Goal: Book appointment/travel/reservation

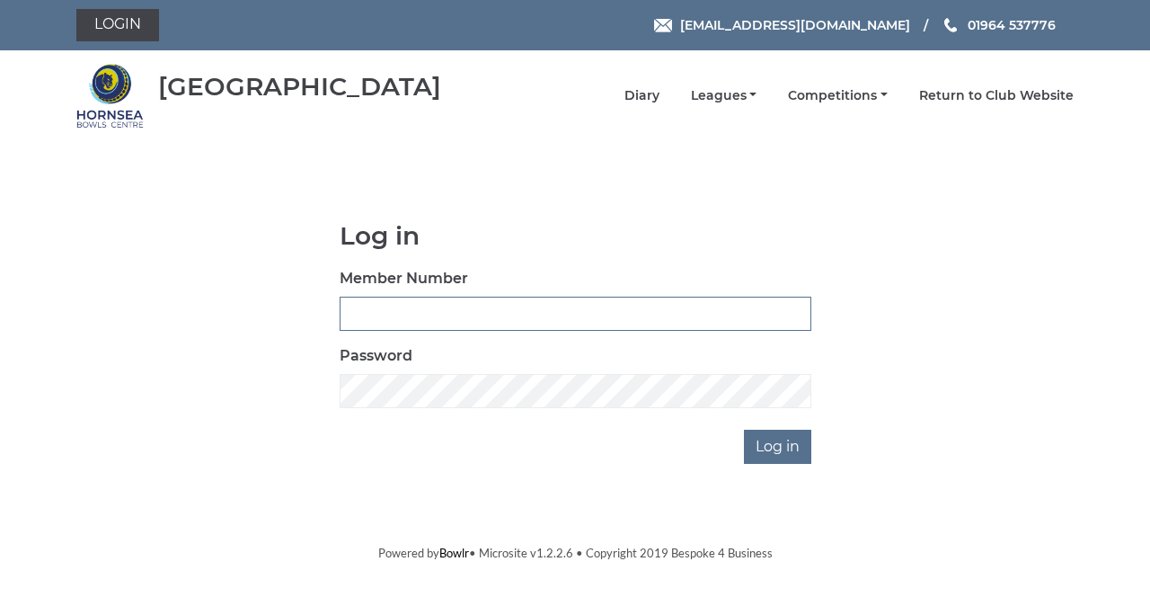
click at [353, 312] on input "Member Number" at bounding box center [576, 314] width 472 height 34
type input "0865"
click at [744, 430] on input "Log in" at bounding box center [777, 447] width 67 height 34
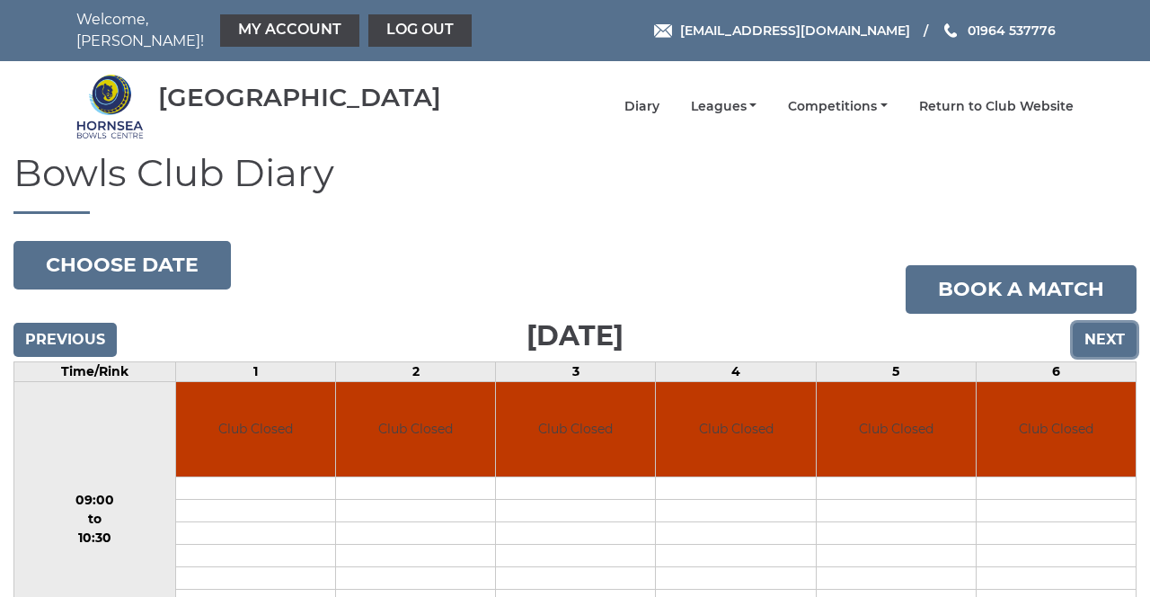
click at [1096, 325] on input "Next" at bounding box center [1105, 340] width 64 height 34
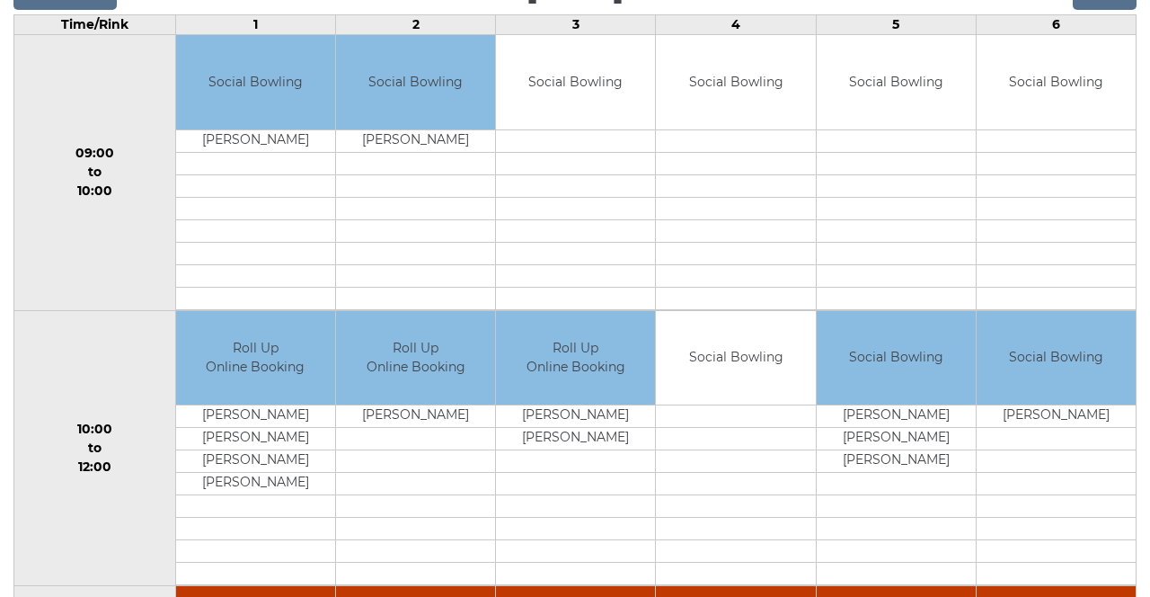
scroll to position [350, 0]
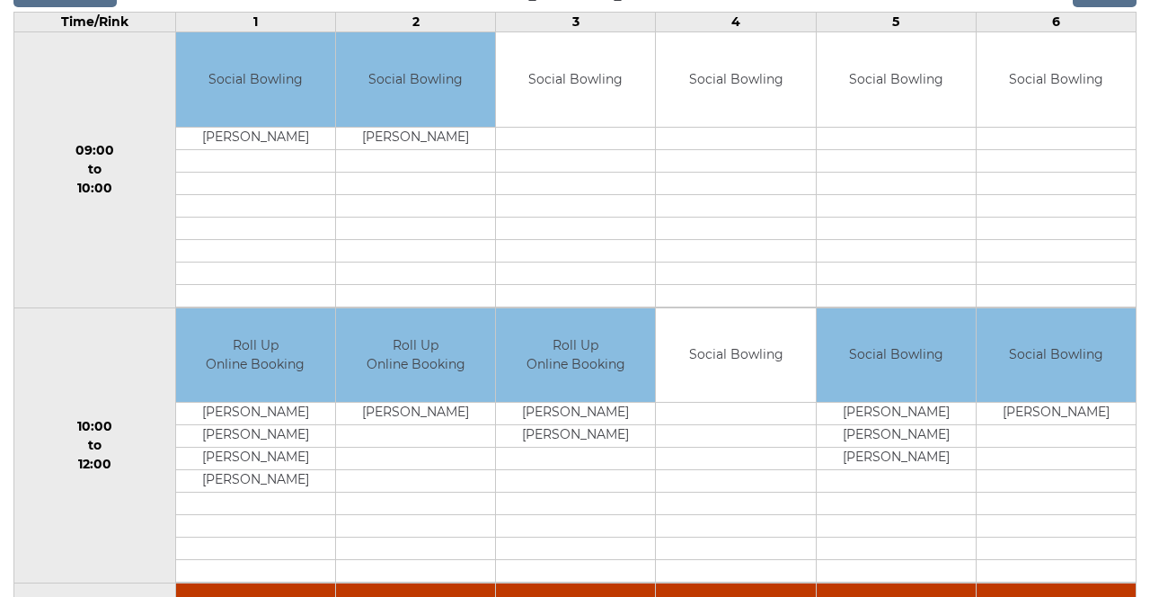
click at [575, 67] on td "Social Bowling" at bounding box center [575, 79] width 159 height 94
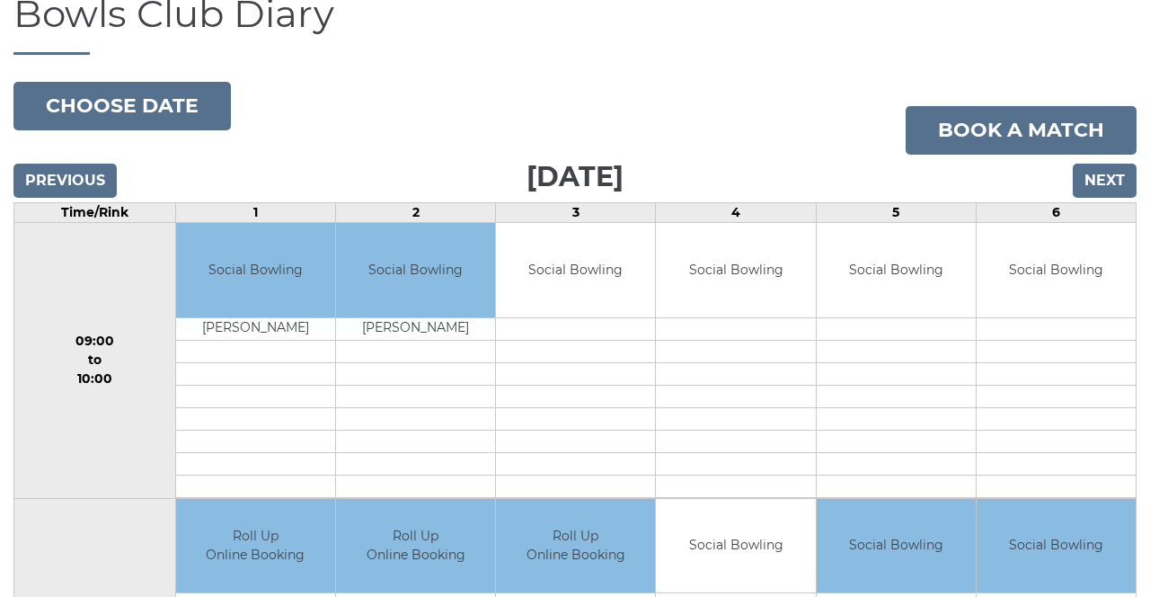
scroll to position [158, 0]
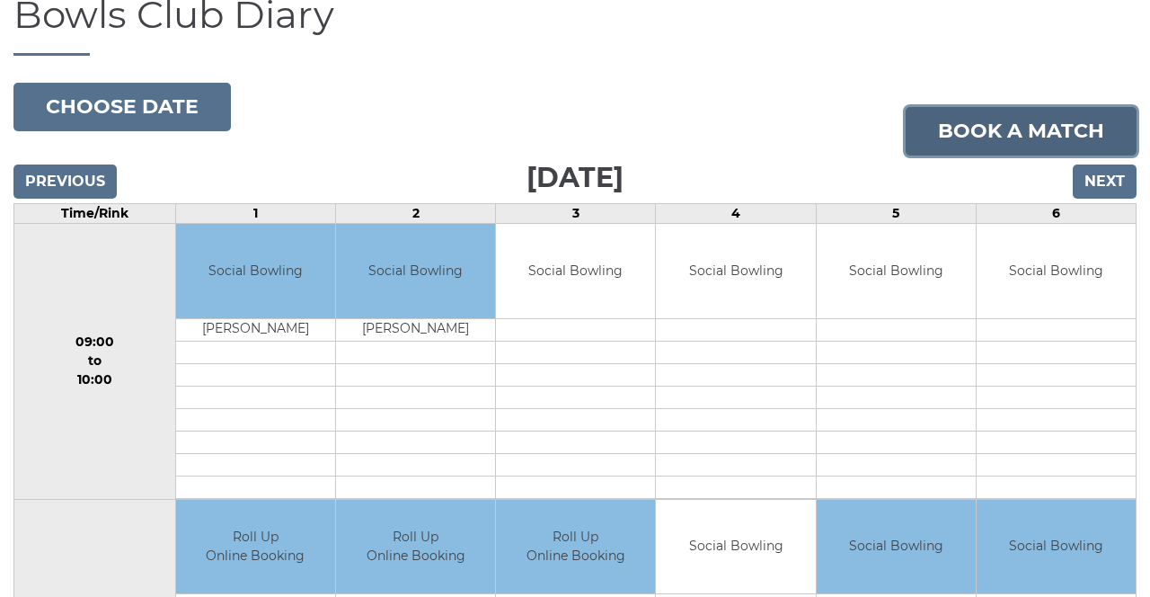
click at [980, 126] on link "Book a match" at bounding box center [1021, 131] width 231 height 49
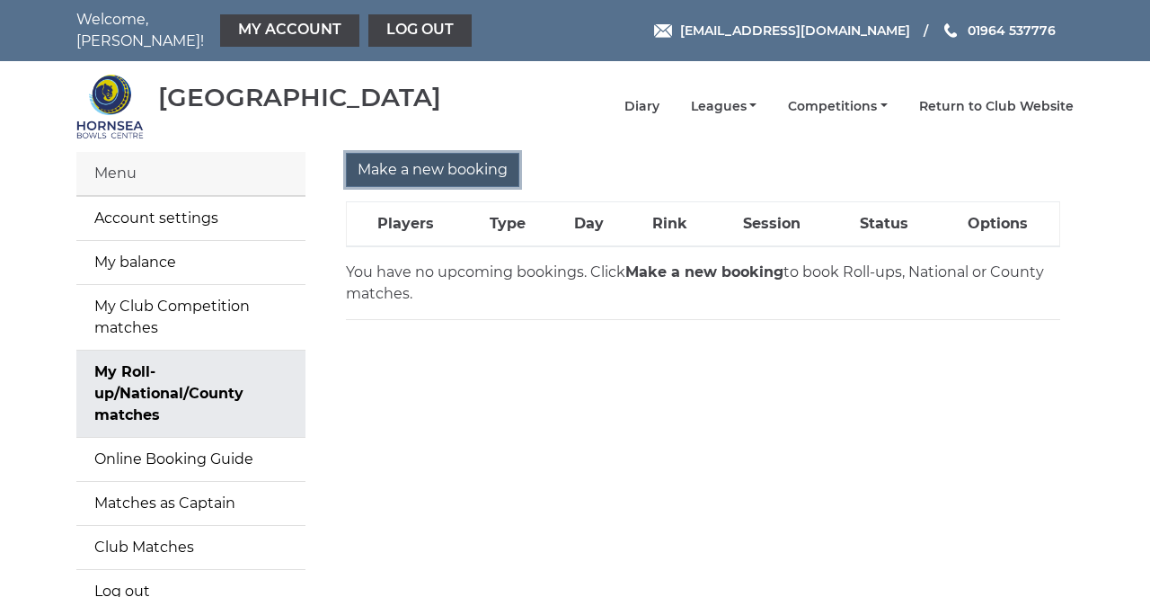
click at [397, 166] on input "Make a new booking" at bounding box center [432, 170] width 173 height 34
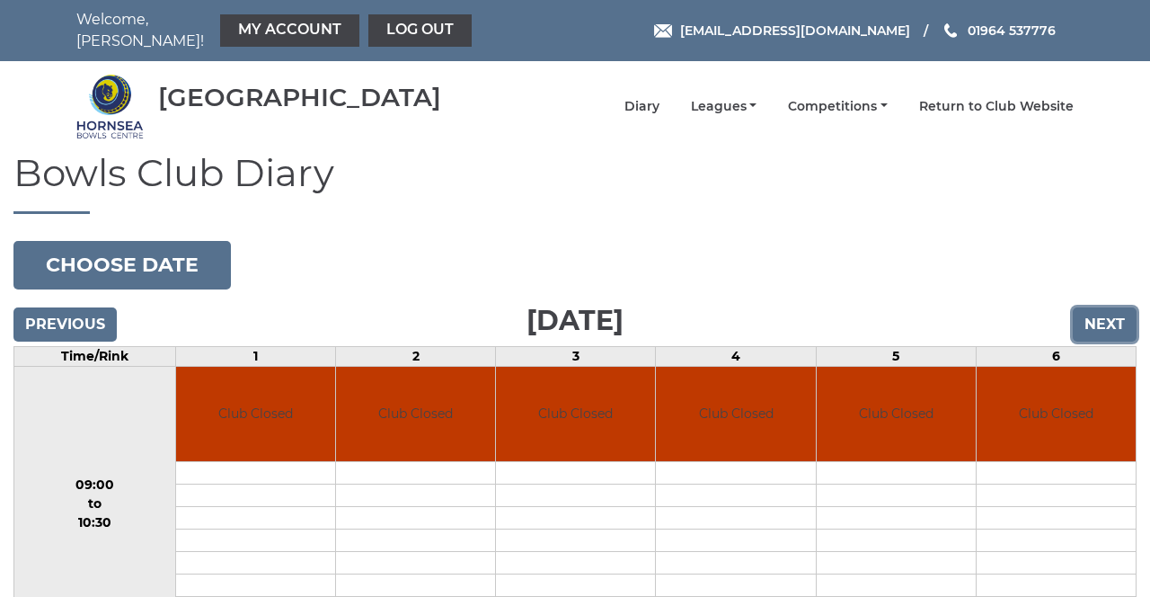
click at [1095, 315] on input "Next" at bounding box center [1105, 324] width 64 height 34
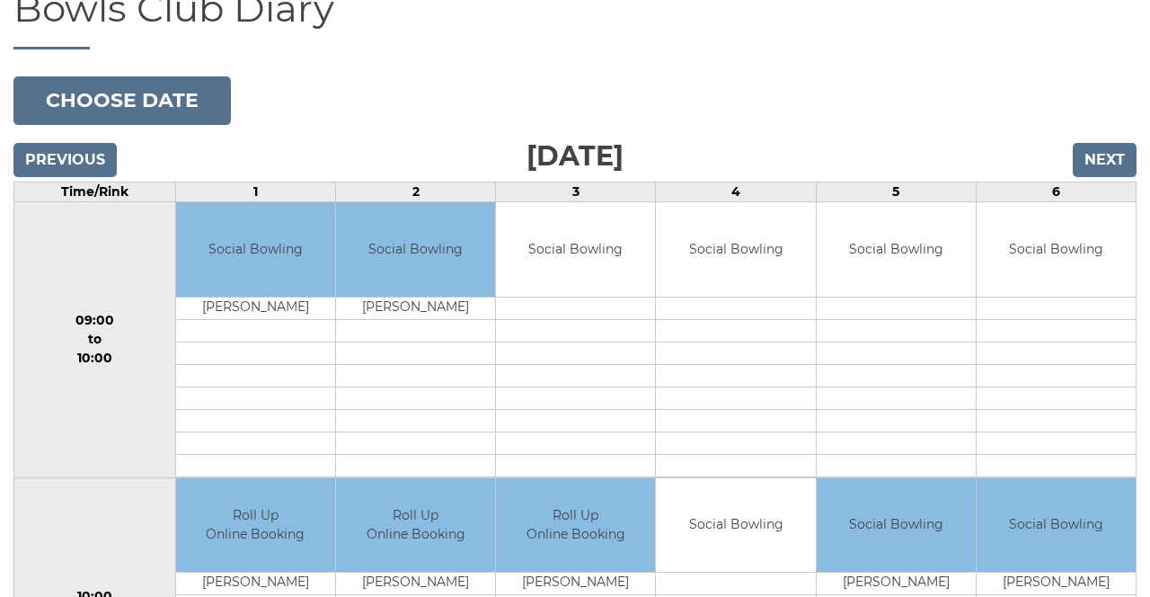
scroll to position [168, 0]
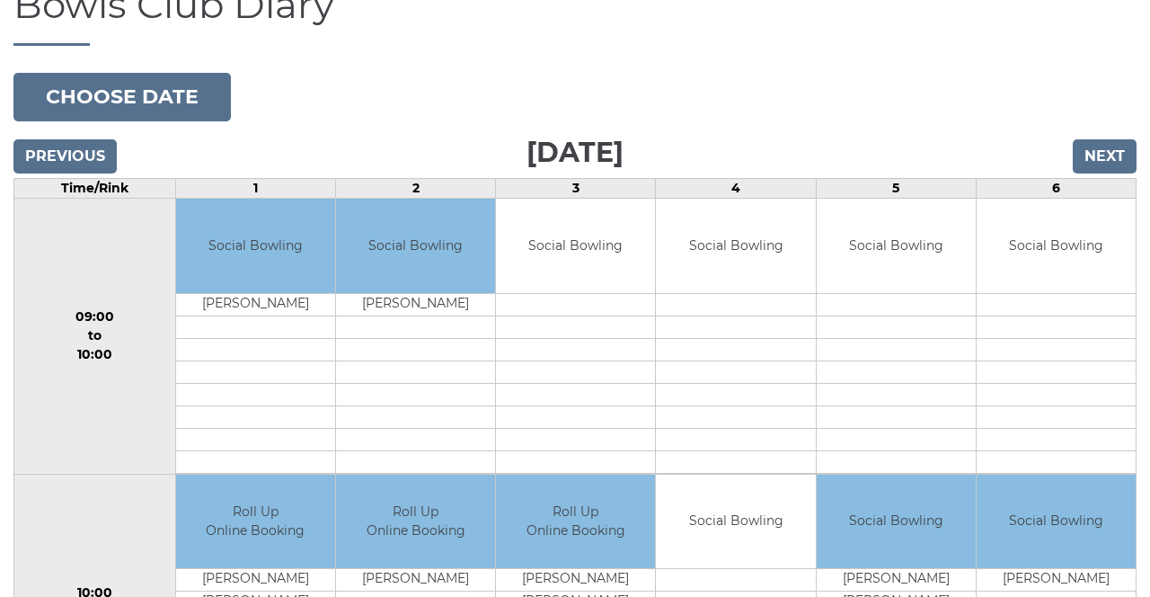
click at [0, 0] on link "Book slot" at bounding box center [0, 0] width 0 height 0
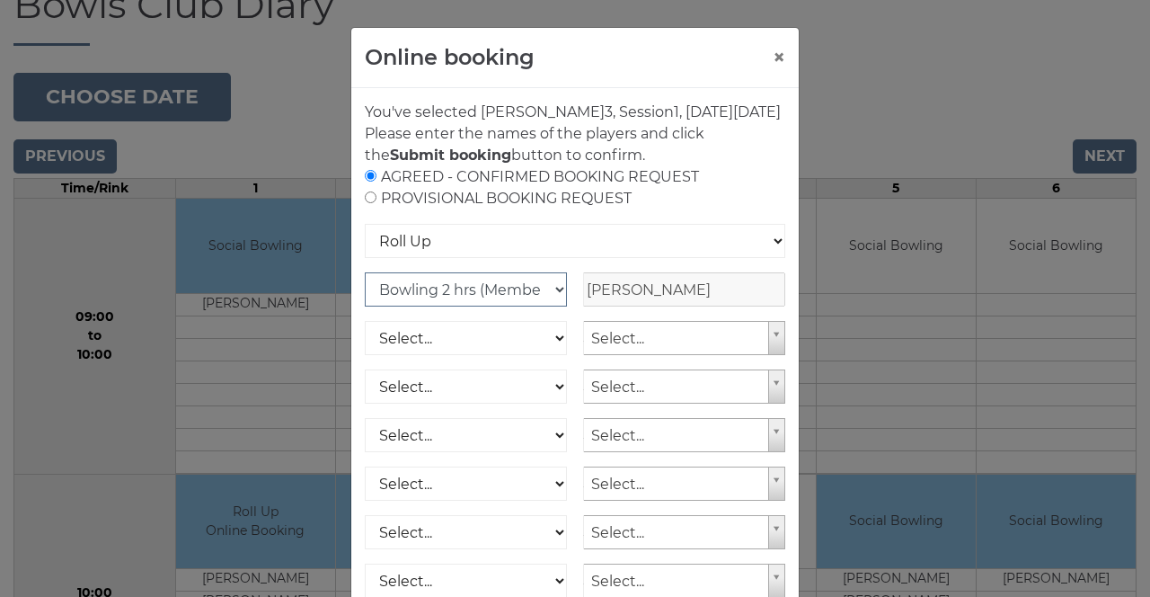
click at [429, 306] on select "Club Competition (Member) National (Member) Bowling 1.5 hrs (Member) Junior (Up…" at bounding box center [466, 289] width 202 height 34
select select "1_54"
click at [365, 293] on select "Club Competition (Member) National (Member) Bowling 1.5 hrs (Member) Junior (Up…" at bounding box center [466, 289] width 202 height 34
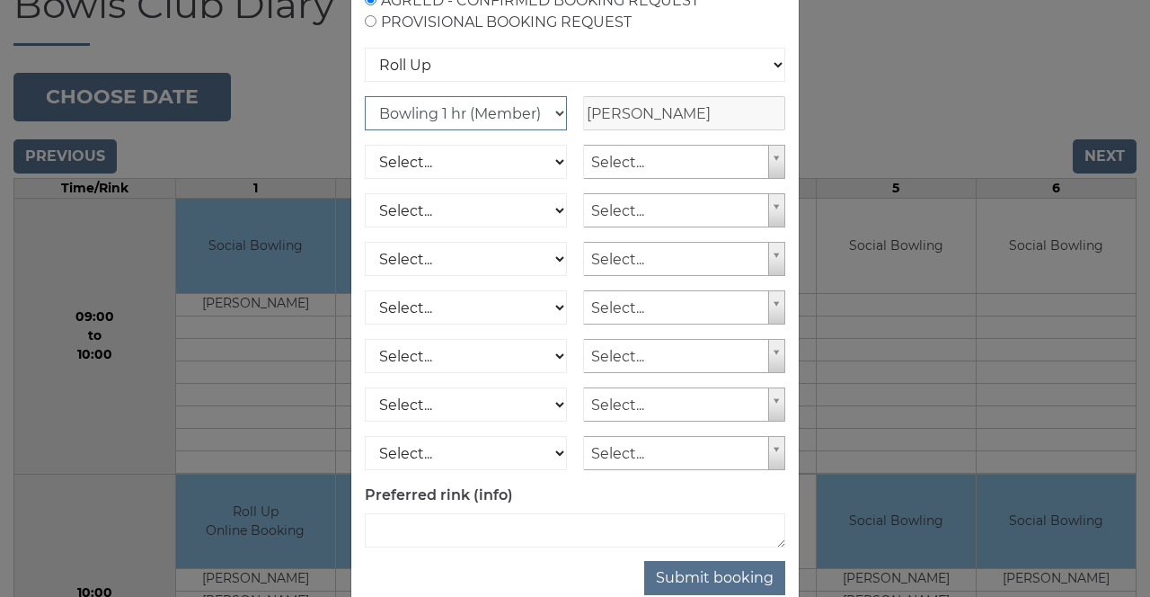
scroll to position [178, 0]
click at [696, 590] on button "Submit booking" at bounding box center [714, 576] width 141 height 34
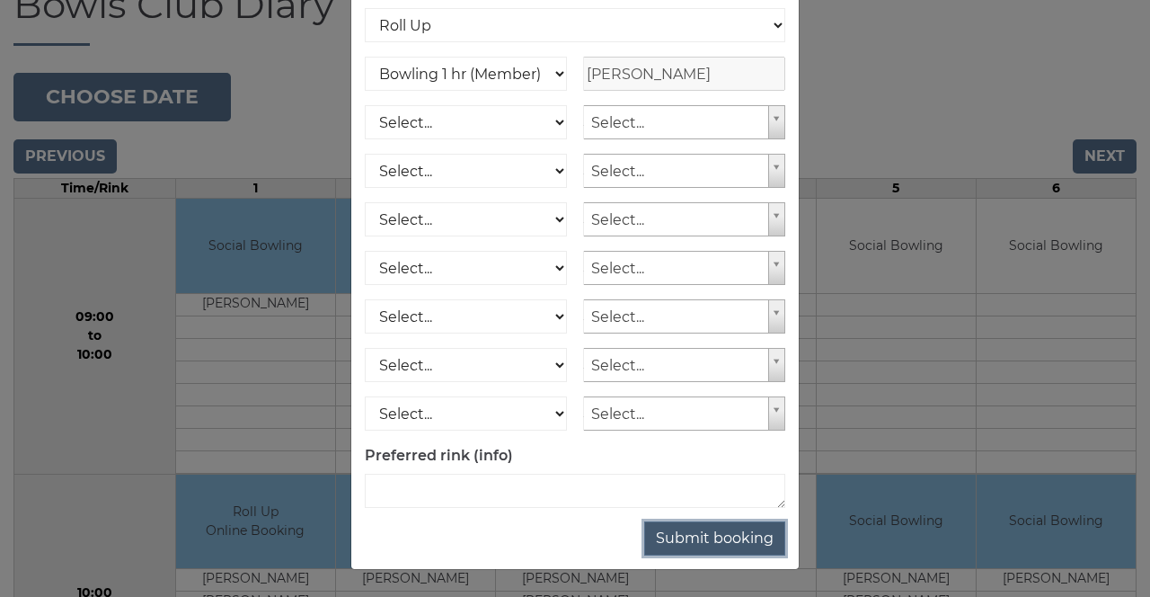
scroll to position [232, 0]
click at [709, 539] on button "Submit booking" at bounding box center [714, 538] width 141 height 34
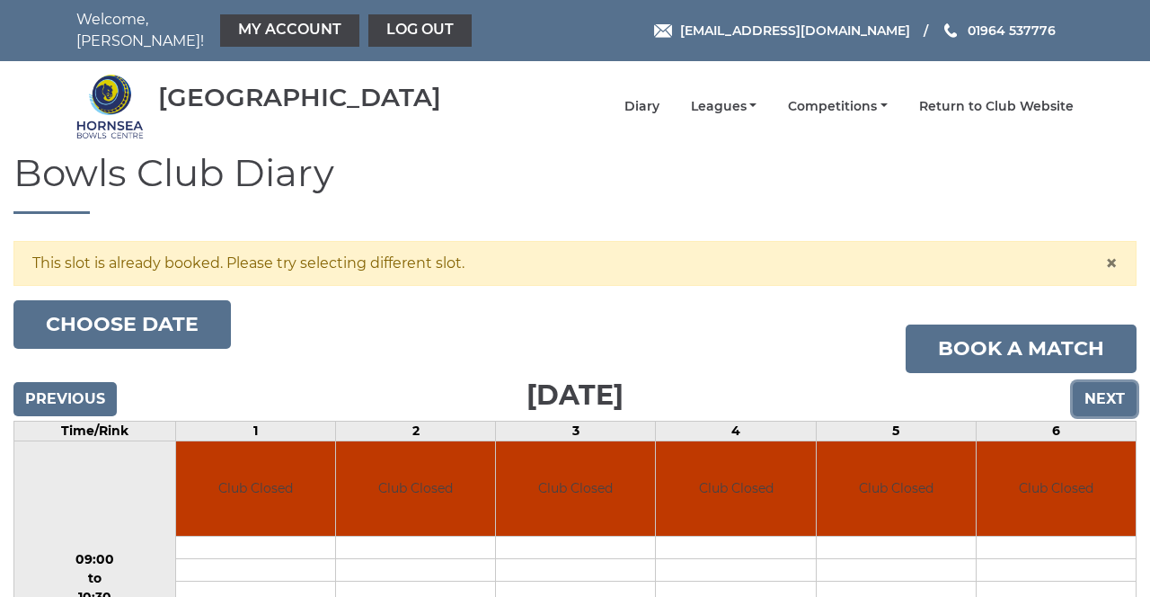
click at [1100, 388] on input "Next" at bounding box center [1105, 399] width 64 height 34
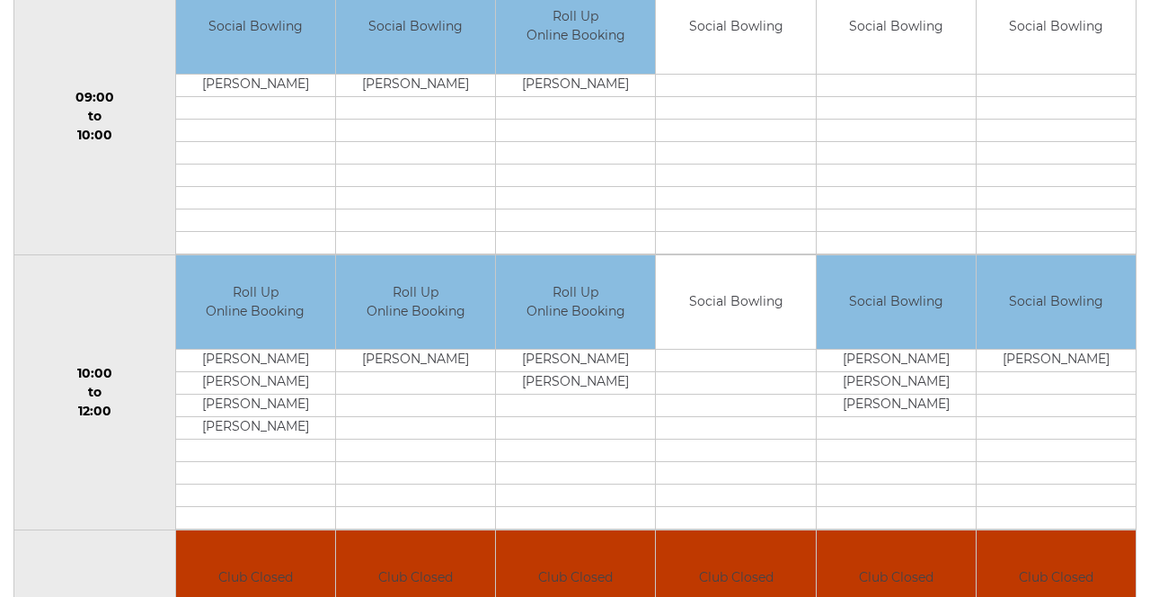
scroll to position [409, 0]
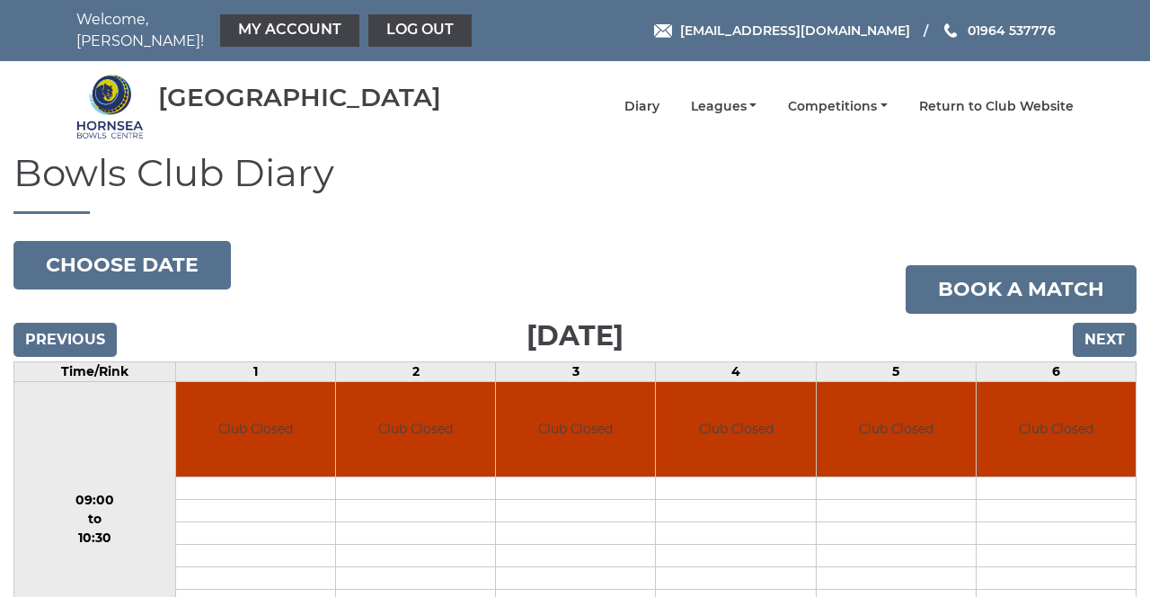
click at [251, 30] on link "My Account" at bounding box center [289, 30] width 139 height 32
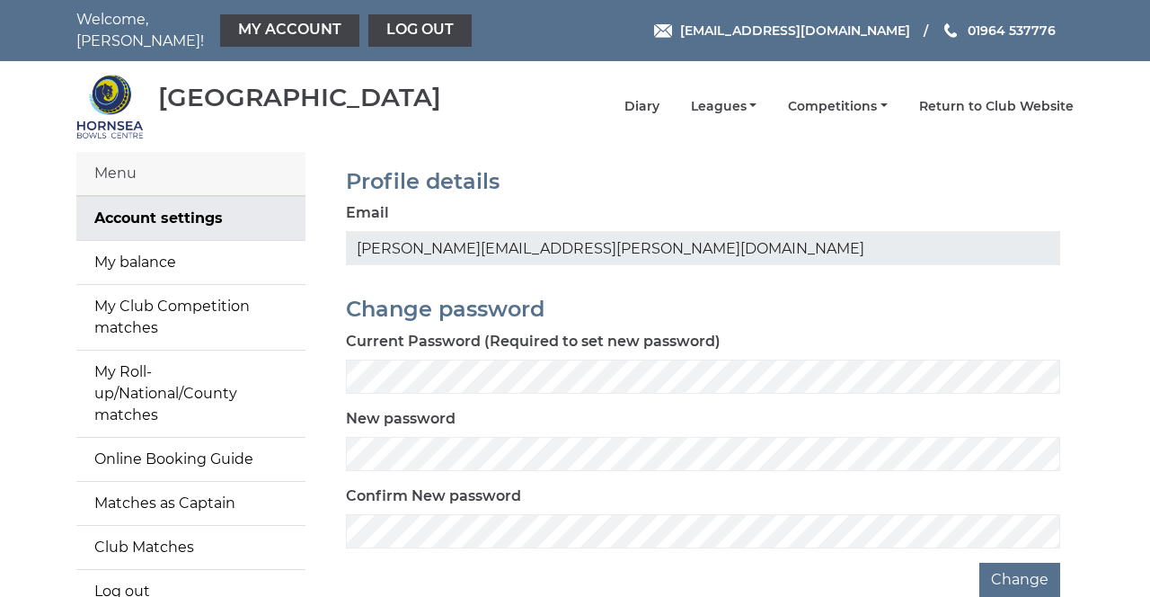
click at [104, 246] on link "My balance" at bounding box center [190, 262] width 229 height 43
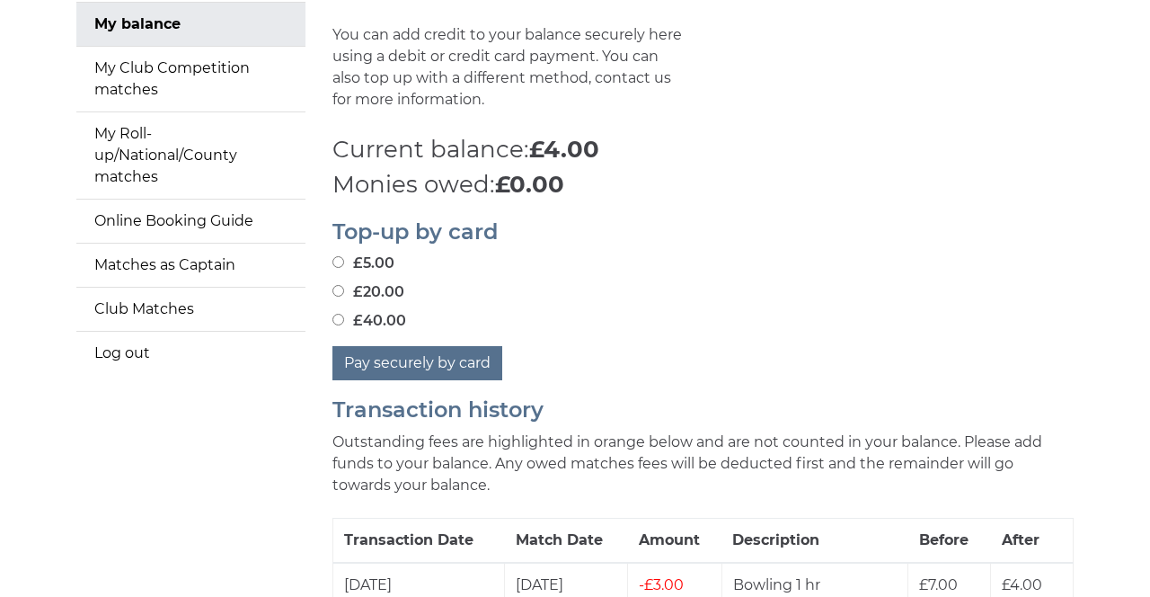
scroll to position [241, 0]
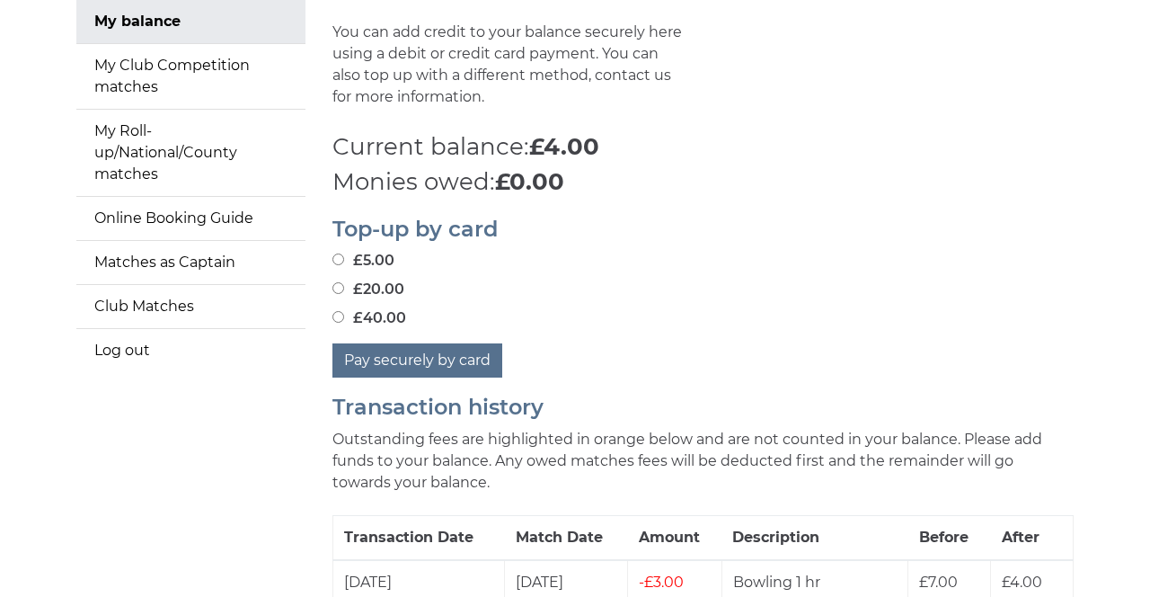
click at [340, 318] on input "£40.00" at bounding box center [339, 317] width 12 height 12
radio input "true"
click at [381, 359] on button "Pay securely by card" at bounding box center [418, 360] width 170 height 34
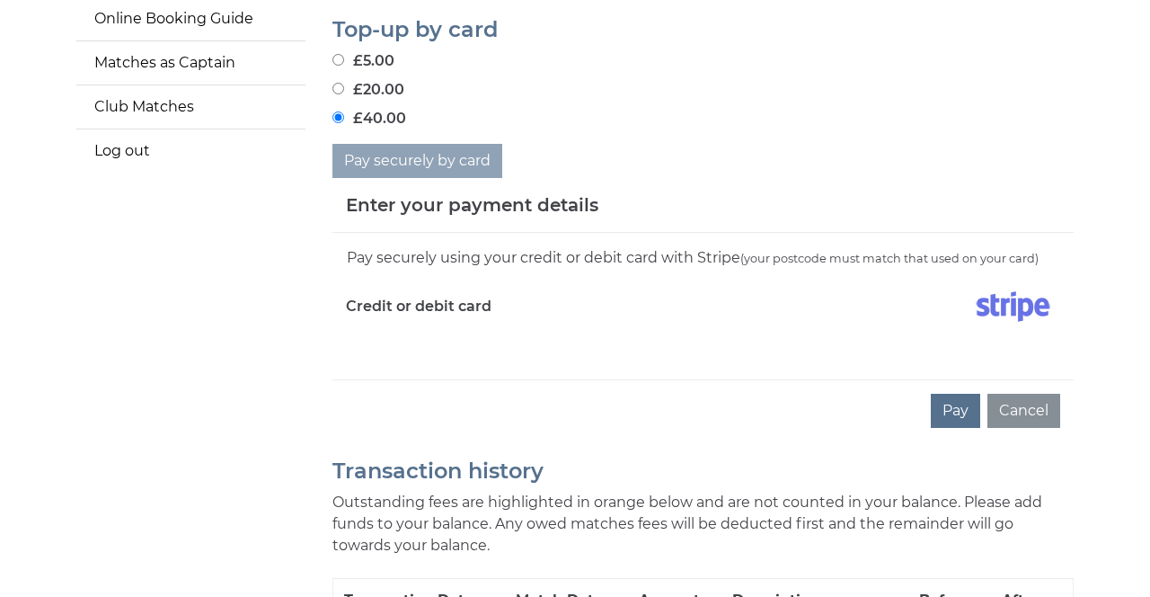
click at [367, 345] on iframe at bounding box center [703, 343] width 714 height 15
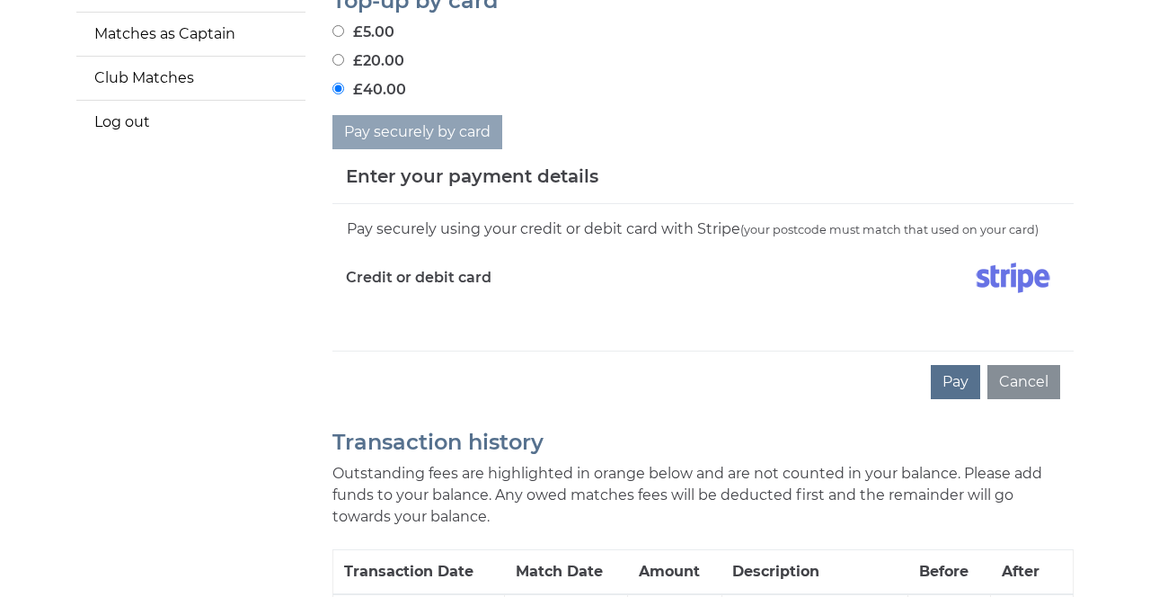
scroll to position [498, 0]
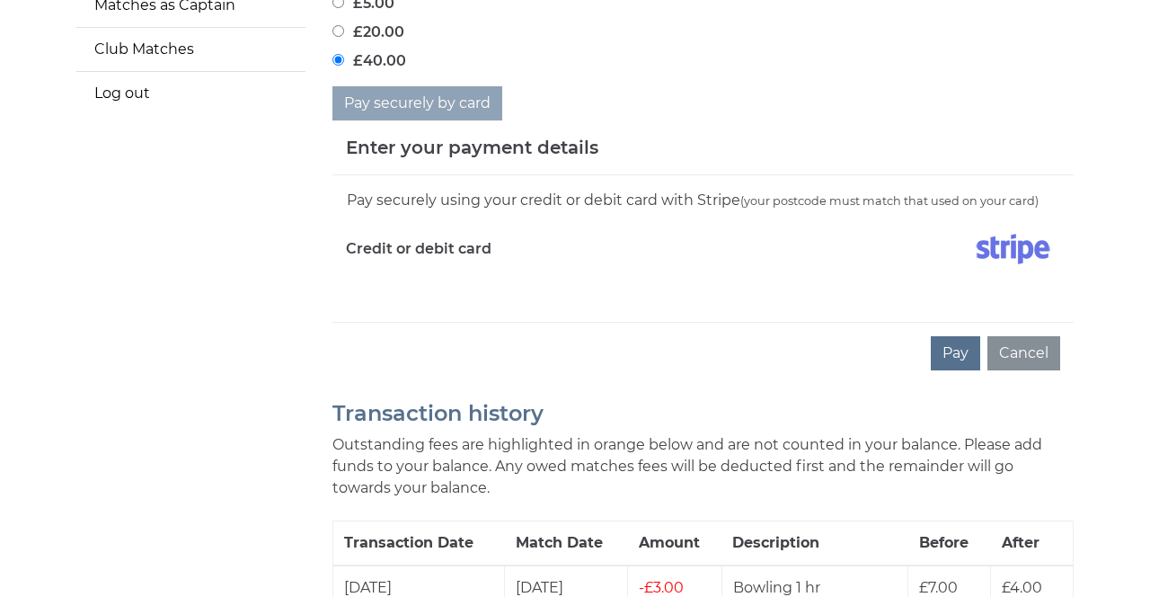
click at [403, 289] on iframe at bounding box center [703, 286] width 714 height 15
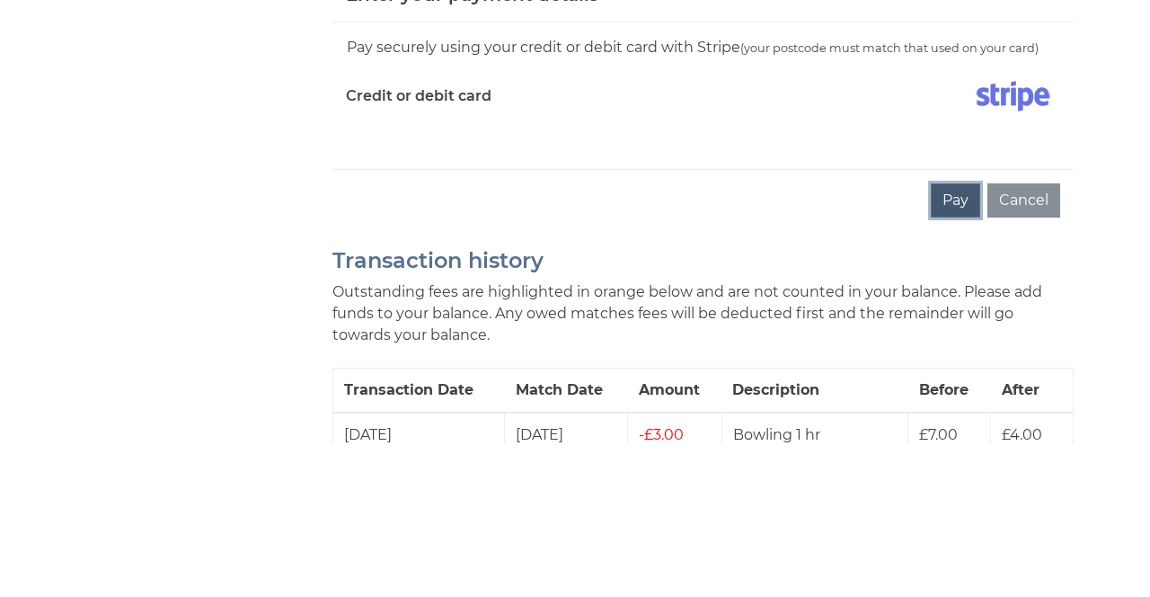
click at [949, 357] on button "Pay" at bounding box center [955, 353] width 49 height 34
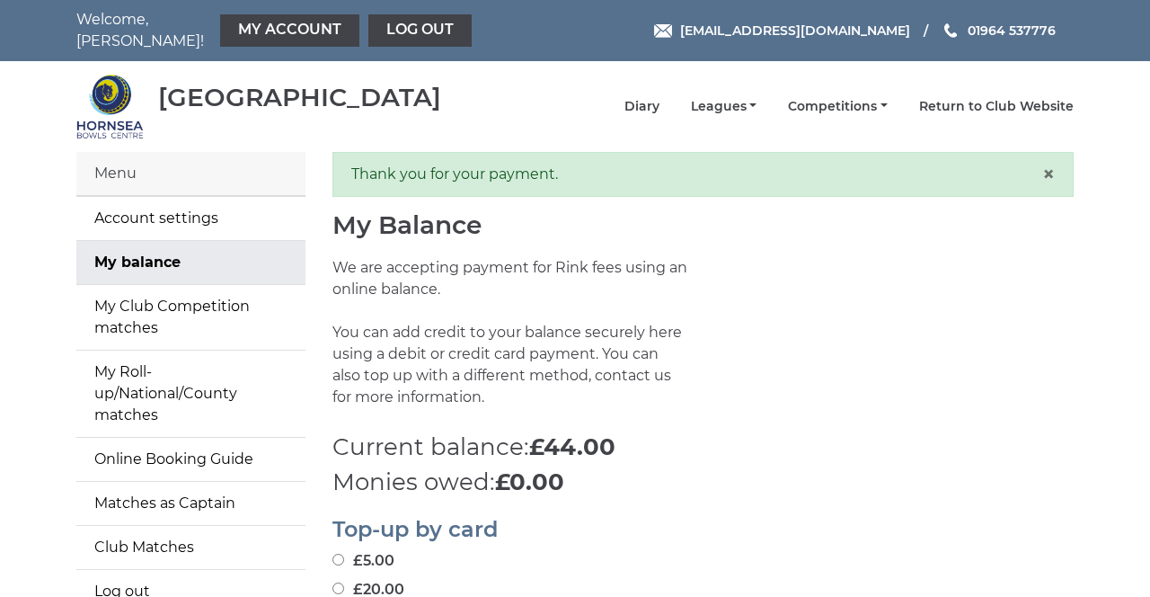
click at [138, 380] on link "My Roll-up/National/County matches" at bounding box center [190, 393] width 229 height 86
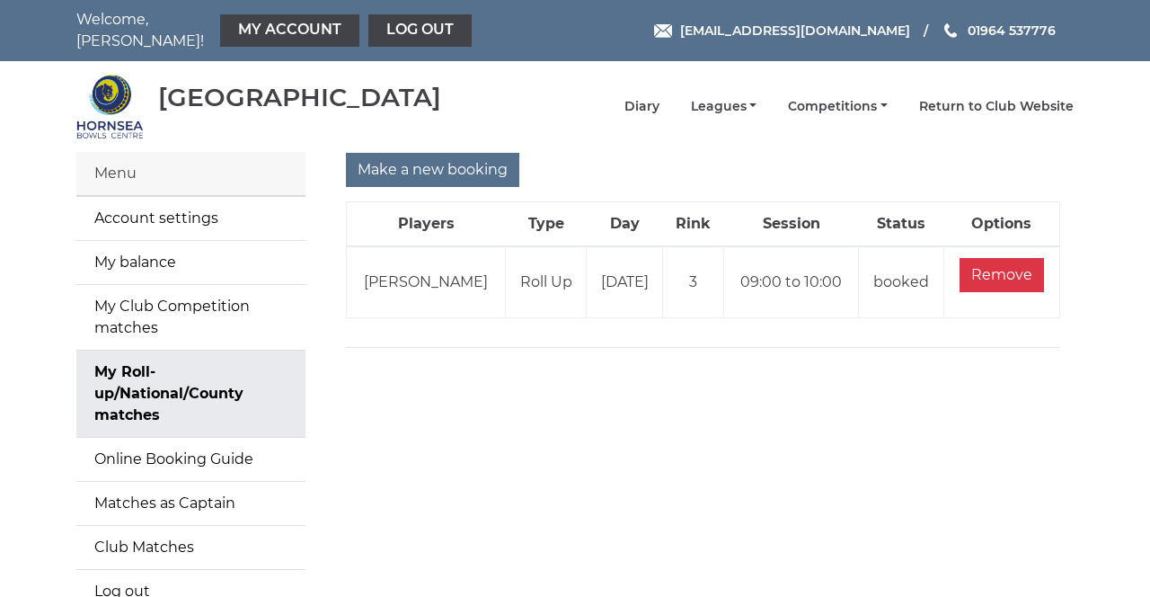
click at [156, 165] on div "Menu" at bounding box center [190, 174] width 229 height 44
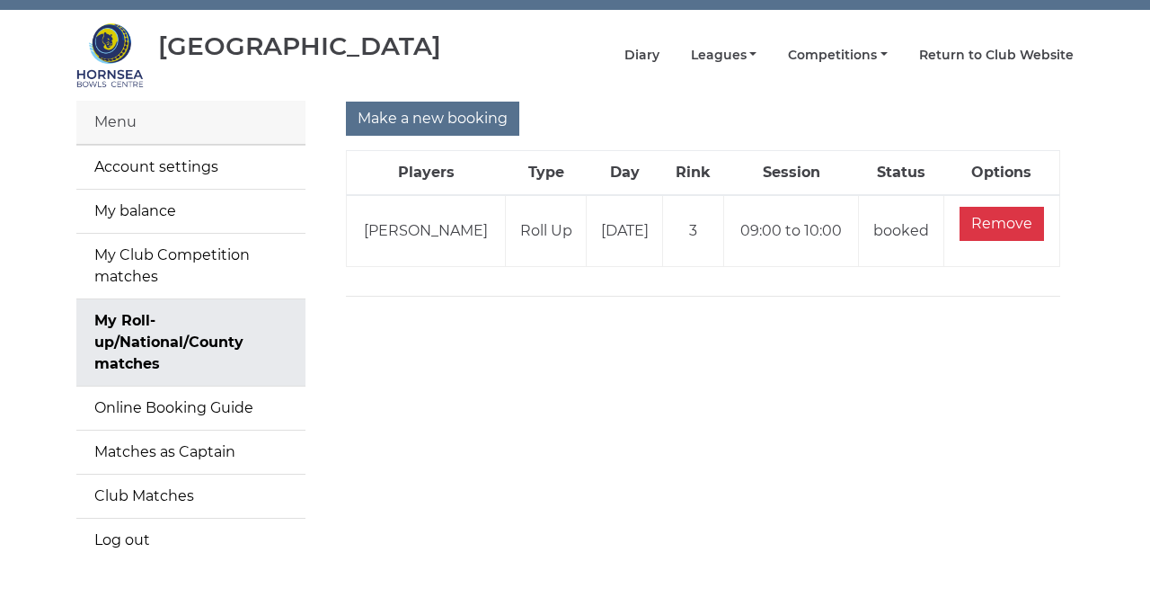
scroll to position [52, 0]
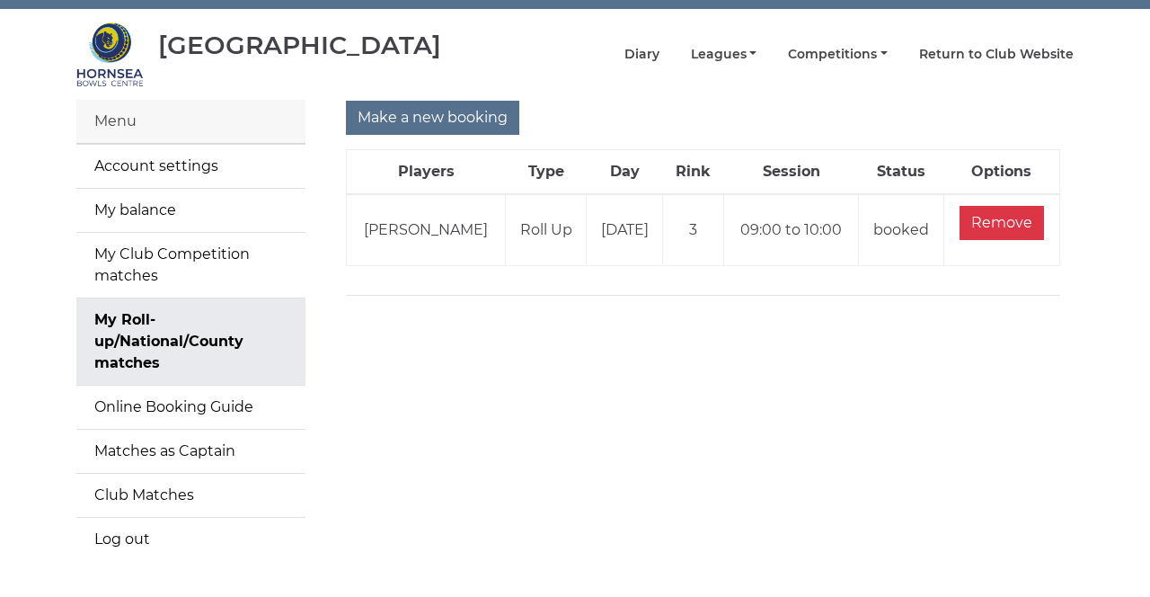
click at [162, 395] on link "Online Booking Guide" at bounding box center [190, 407] width 229 height 43
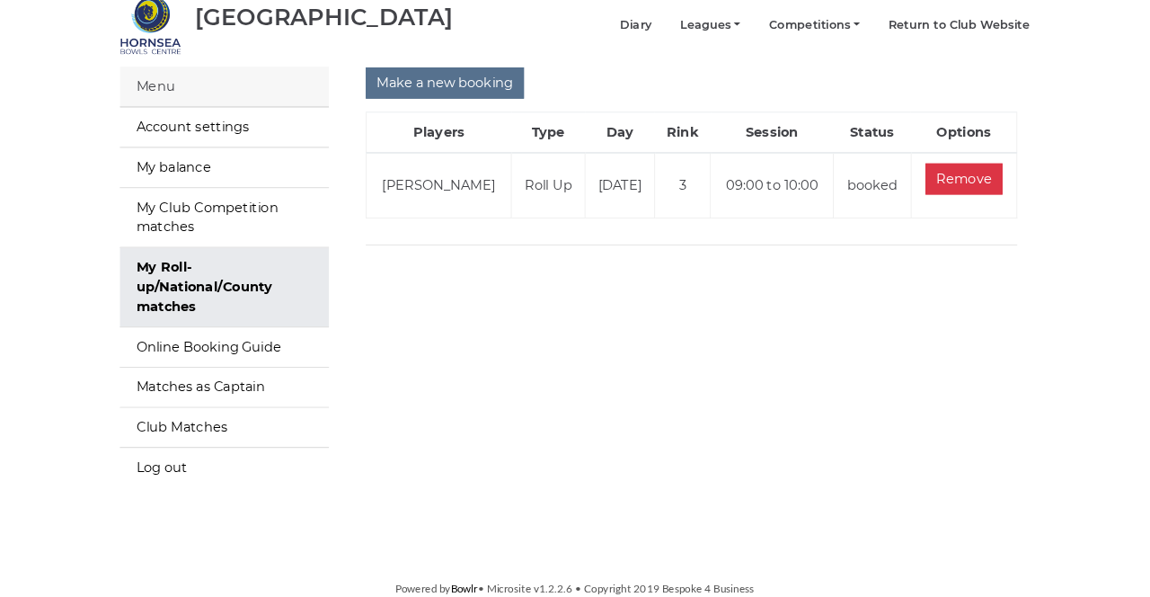
scroll to position [110, 0]
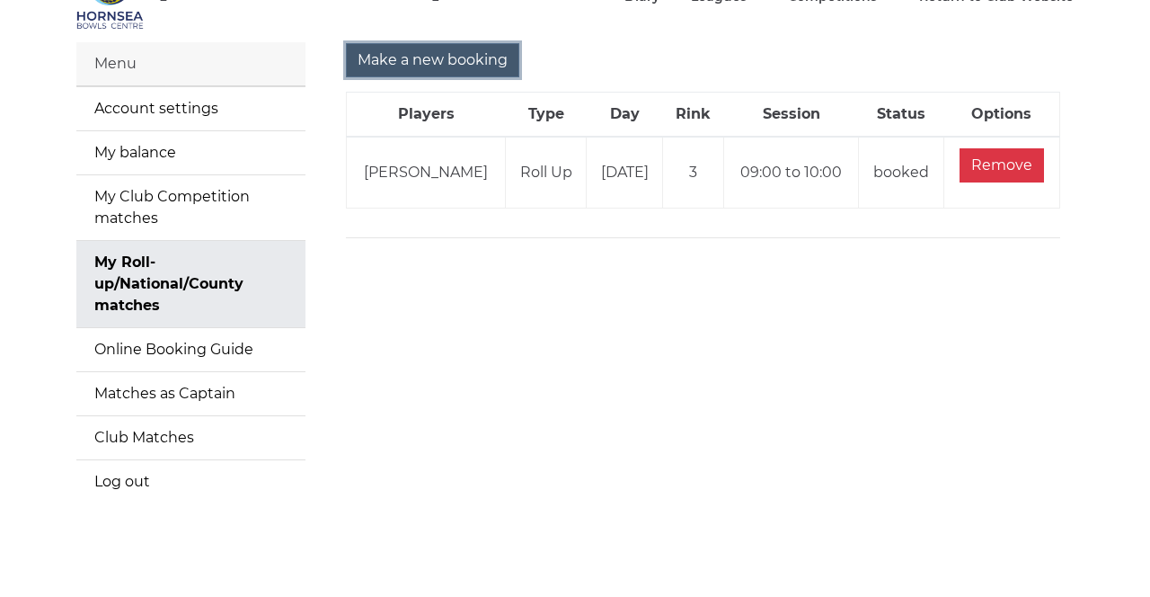
click at [406, 52] on input "Make a new booking" at bounding box center [432, 60] width 173 height 34
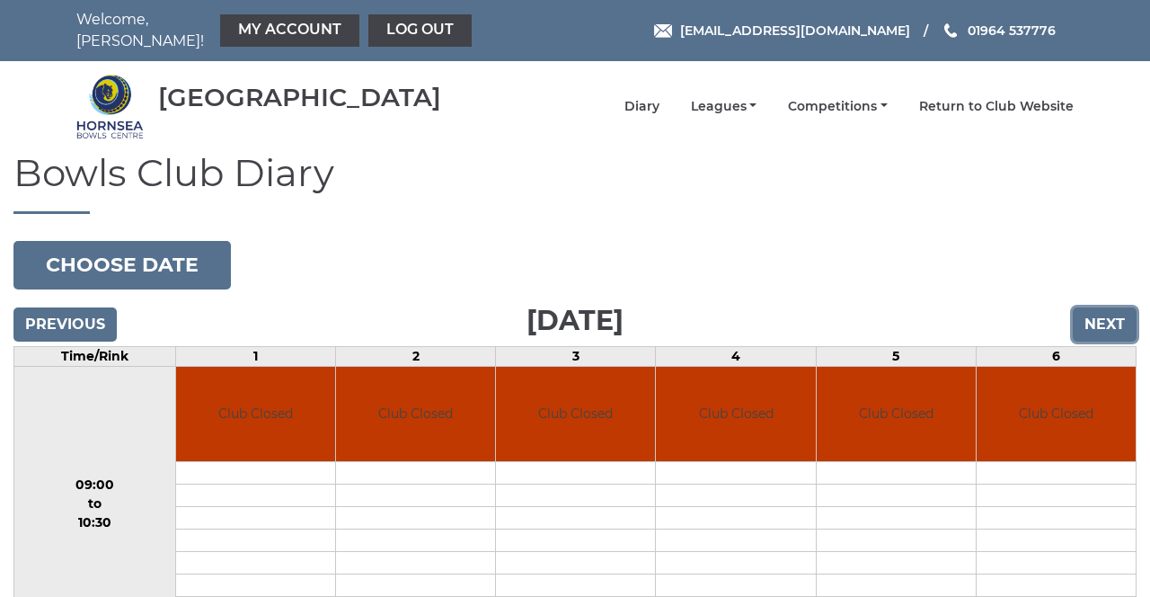
click at [1109, 310] on input "Next" at bounding box center [1105, 324] width 64 height 34
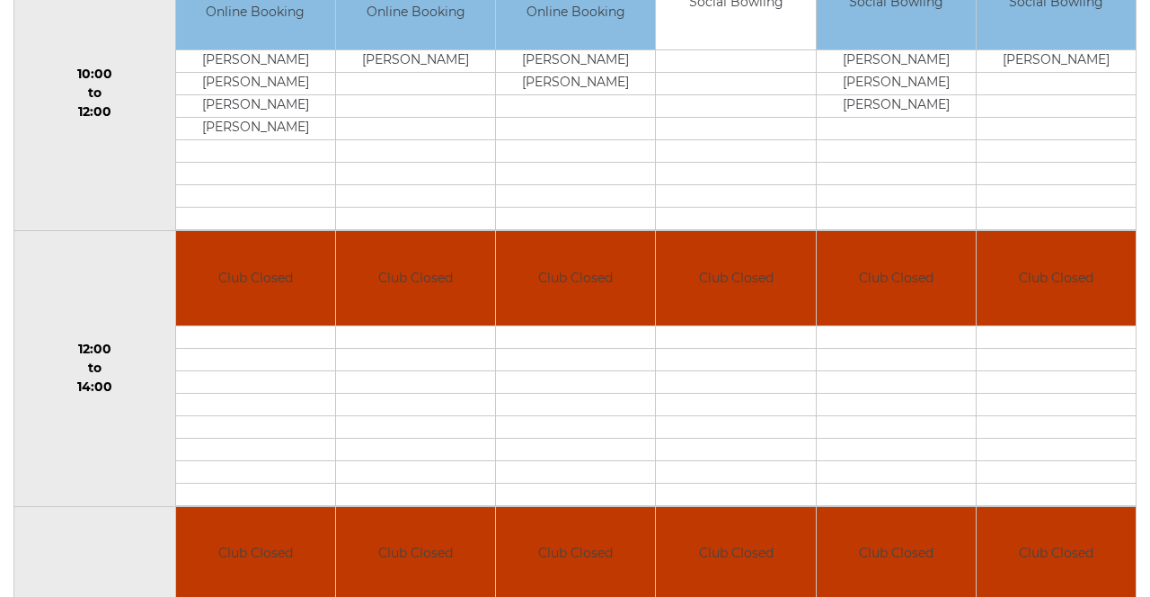
scroll to position [690, 0]
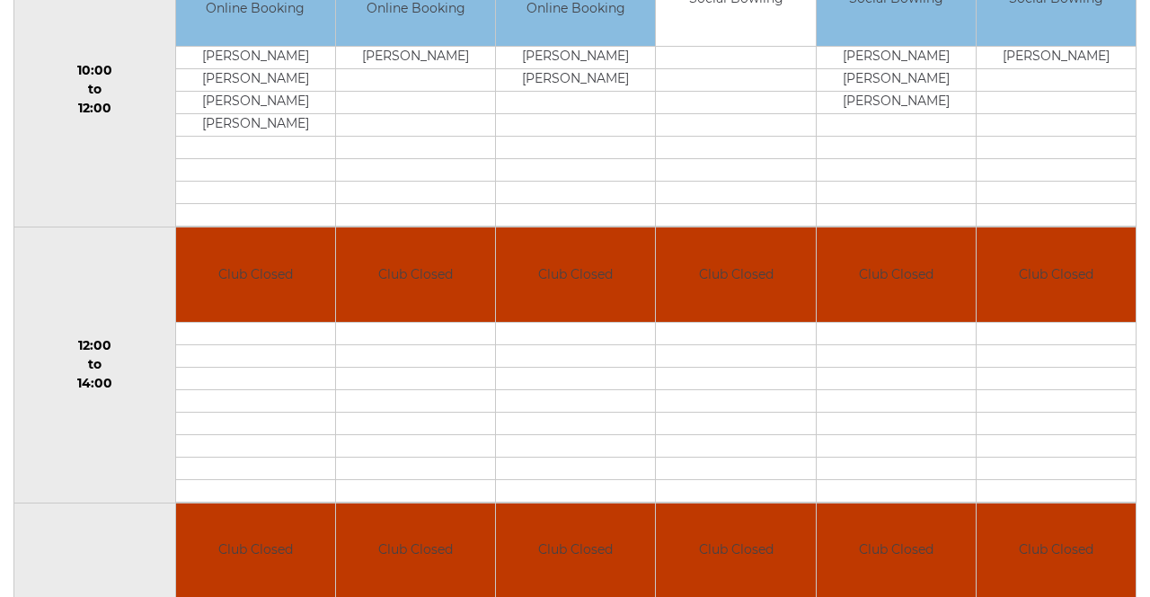
click at [119, 182] on td "10:00 to 12:00" at bounding box center [95, 89] width 162 height 276
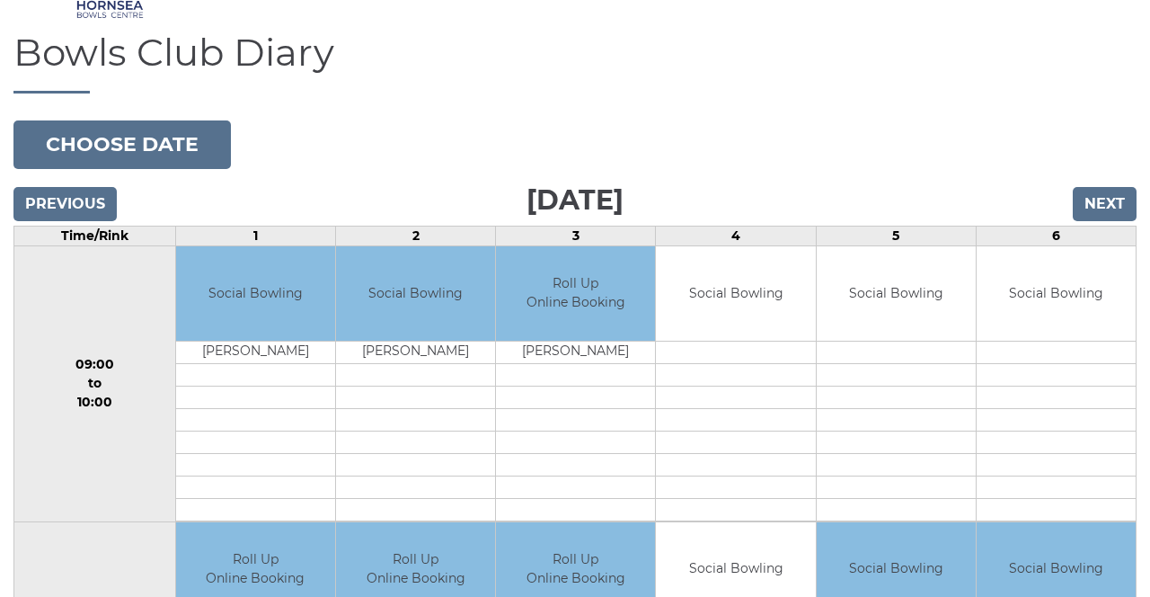
scroll to position [0, 0]
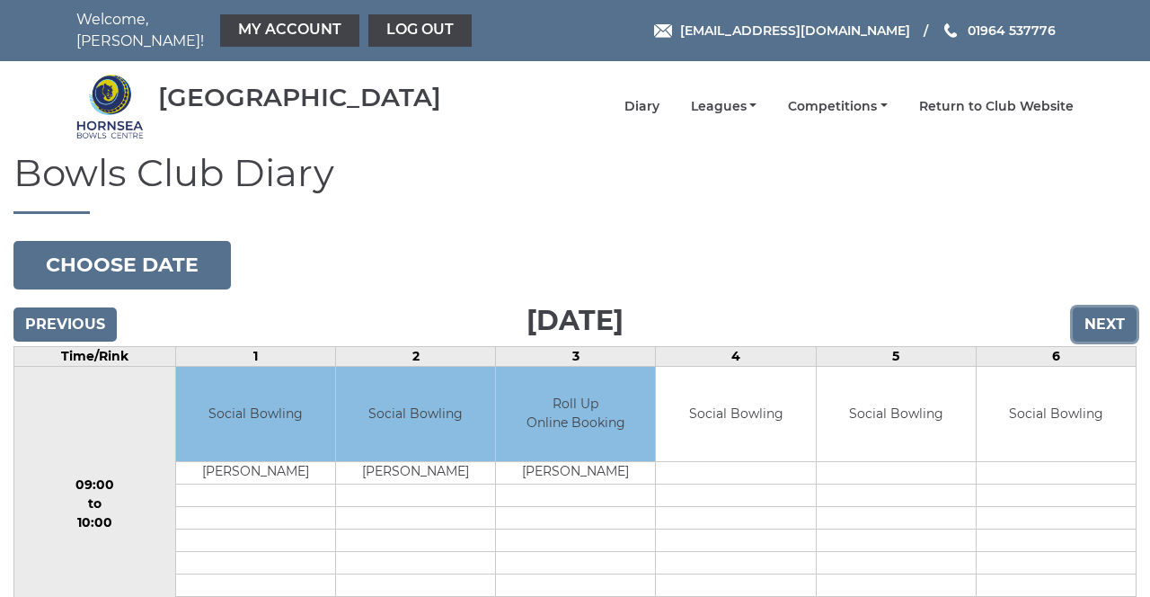
click at [1105, 314] on input "Next" at bounding box center [1105, 324] width 64 height 34
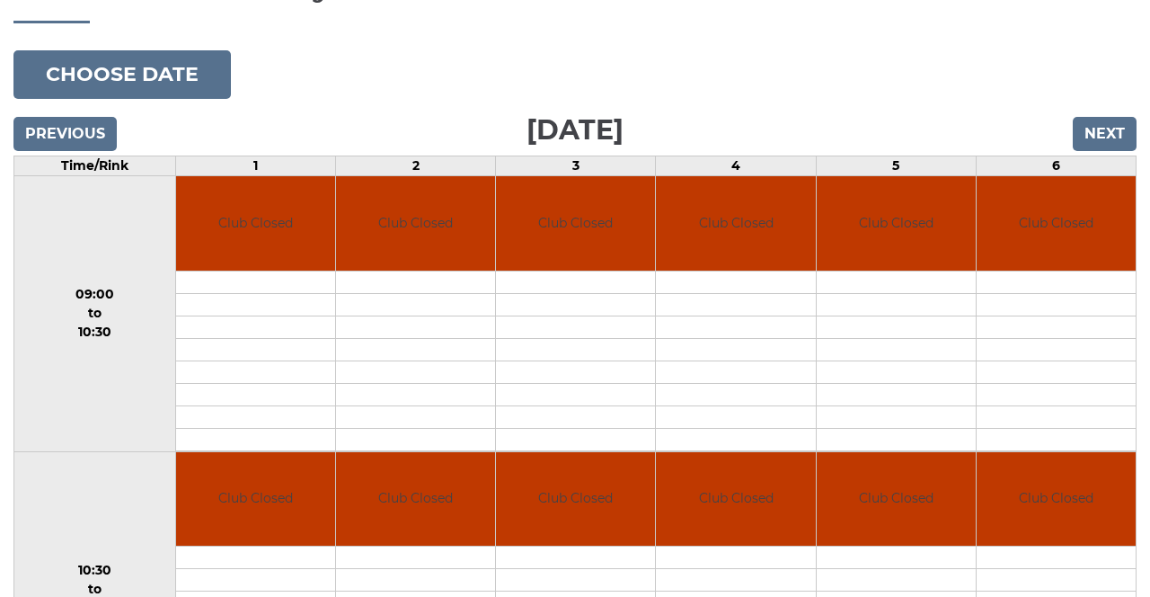
scroll to position [189, 0]
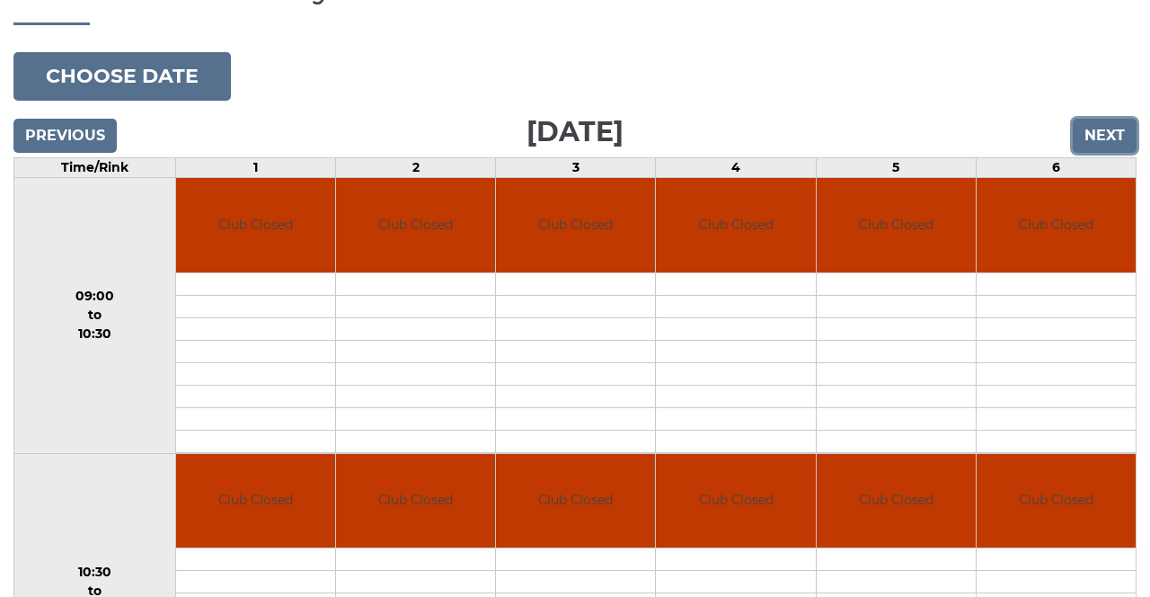
click at [1107, 124] on input "Next" at bounding box center [1105, 136] width 64 height 34
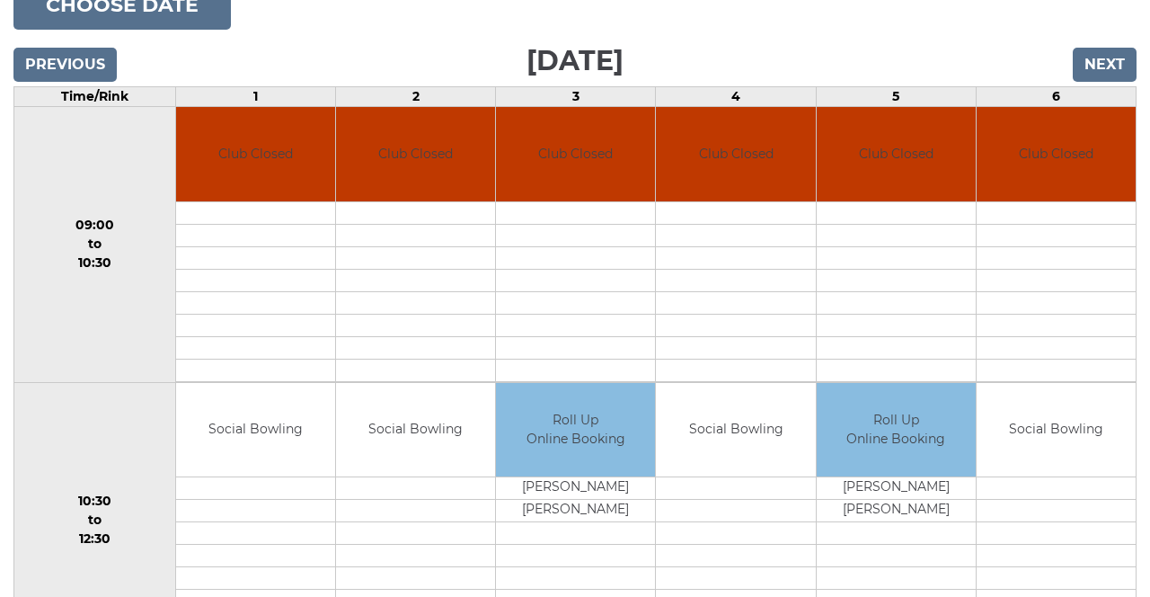
scroll to position [262, 0]
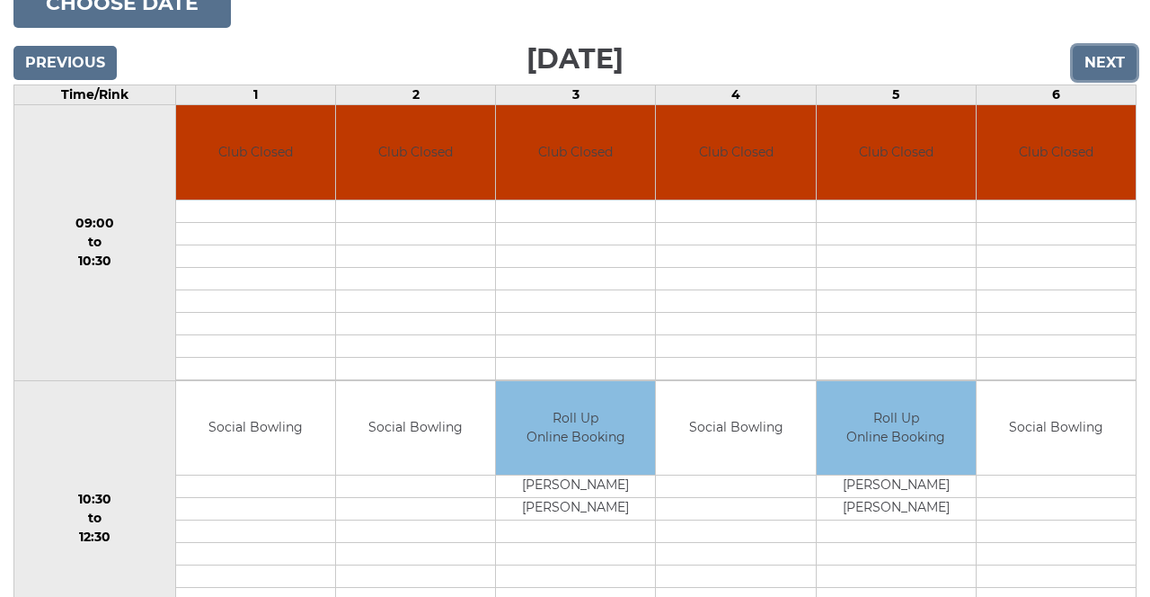
click at [1107, 46] on input "Next" at bounding box center [1105, 63] width 64 height 34
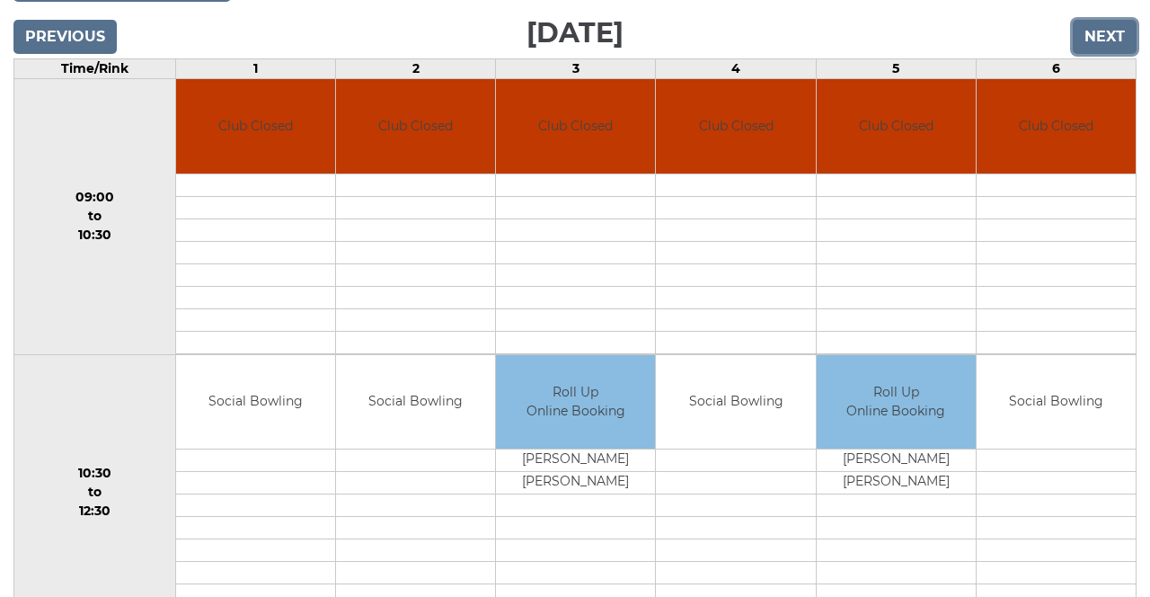
scroll to position [319, 0]
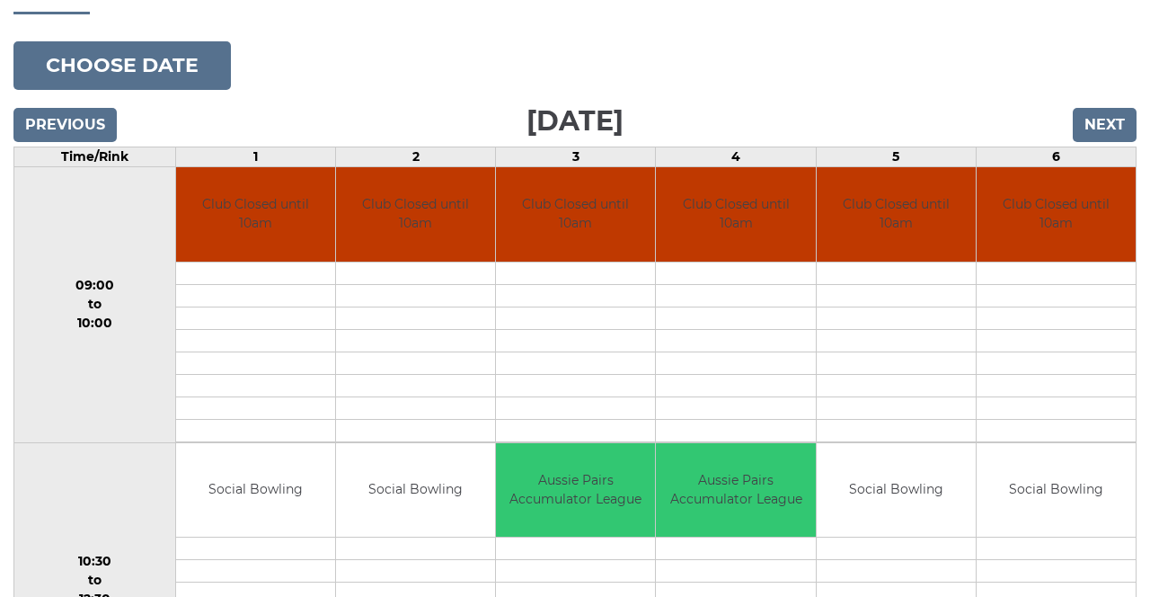
scroll to position [208, 0]
